Goal: Task Accomplishment & Management: Manage account settings

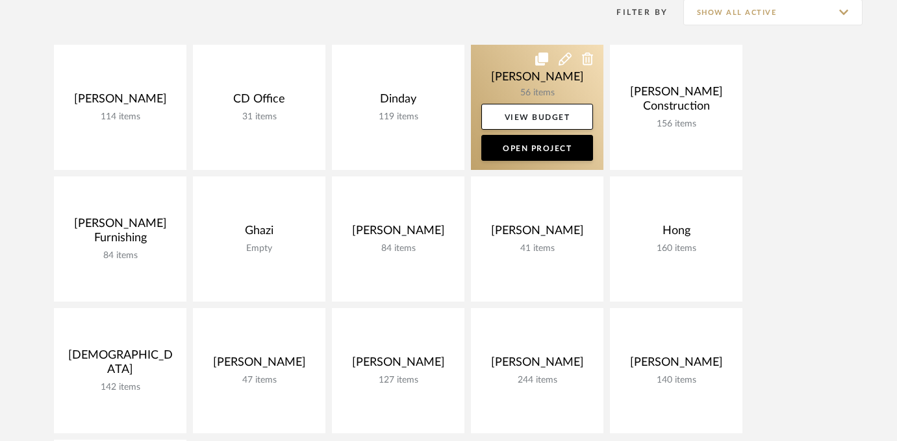
click at [530, 75] on link at bounding box center [537, 107] width 132 height 125
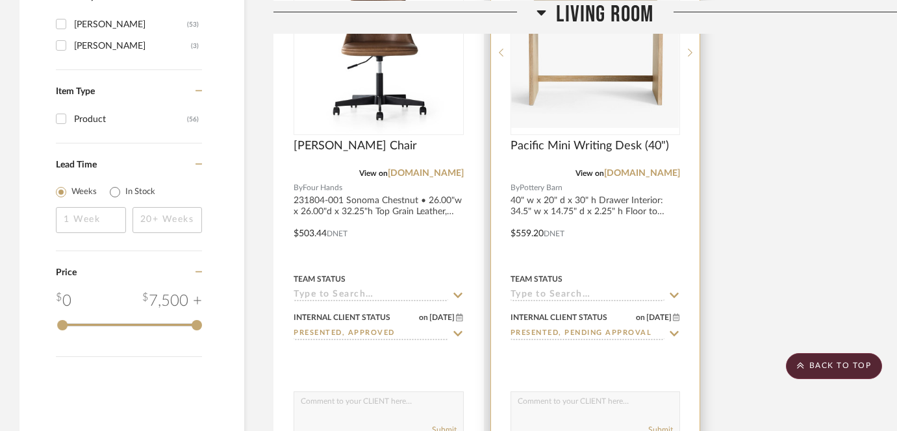
scroll to position [1575, 0]
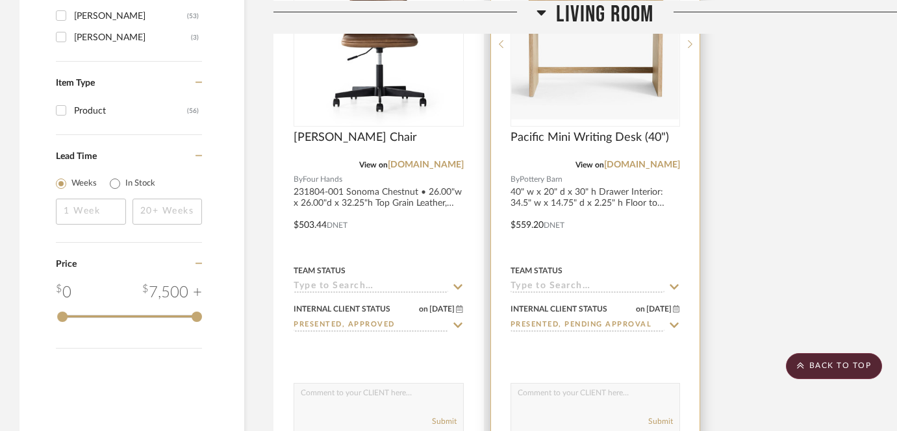
click at [564, 325] on input "Presented, Pending Approval" at bounding box center [587, 325] width 155 height 12
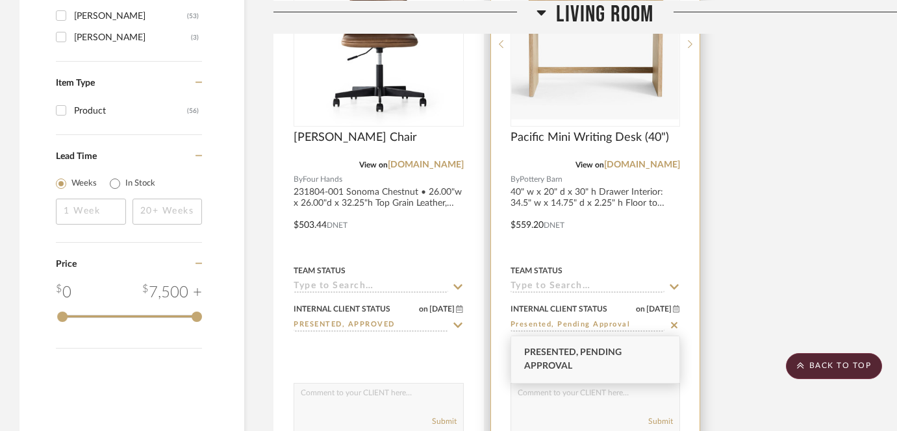
click at [676, 326] on icon at bounding box center [674, 325] width 12 height 10
type input "[DATE]"
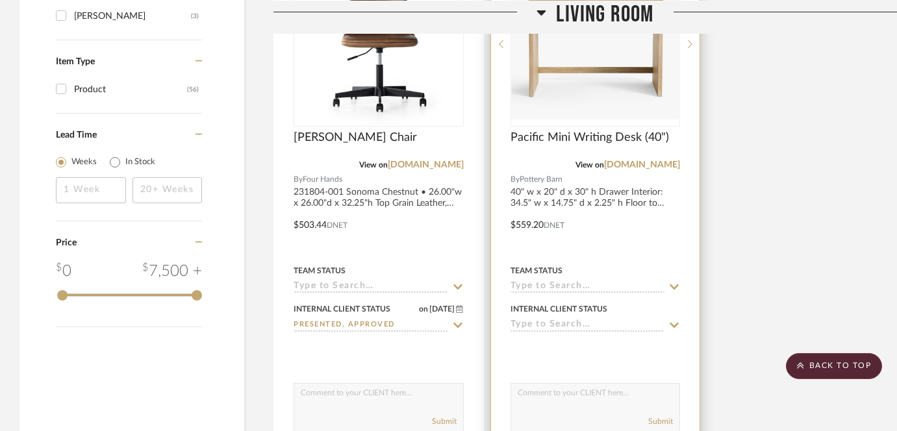
scroll to position [1553, 0]
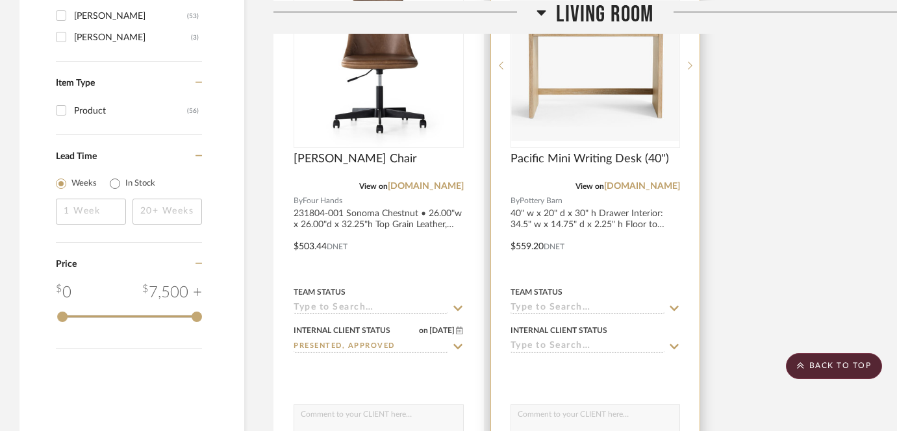
click at [610, 341] on input at bounding box center [587, 347] width 155 height 12
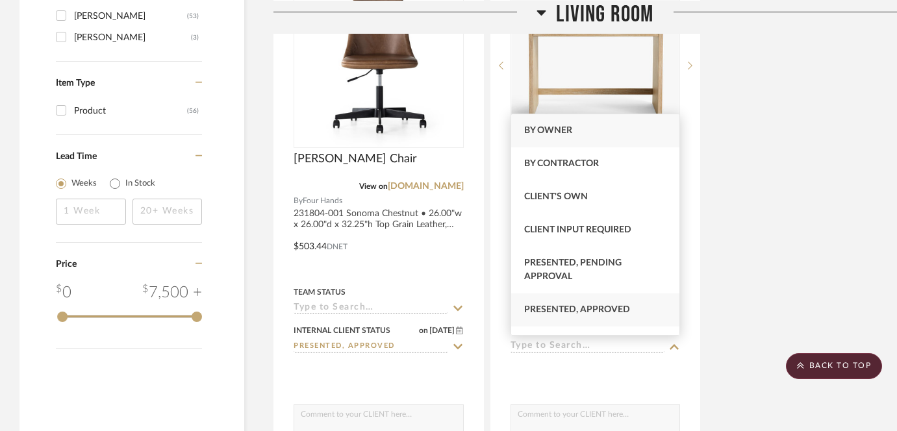
click at [590, 297] on div "Presented, Approved" at bounding box center [595, 309] width 169 height 33
type input "Presented, Approved"
